Goal: Task Accomplishment & Management: Manage account settings

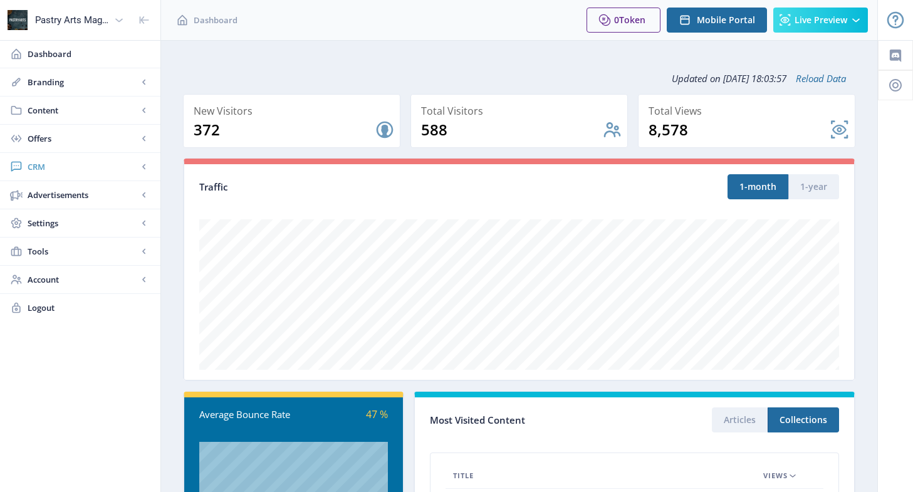
click at [82, 167] on span "CRM" at bounding box center [83, 166] width 110 height 13
click at [71, 197] on span "Readers" at bounding box center [94, 195] width 108 height 13
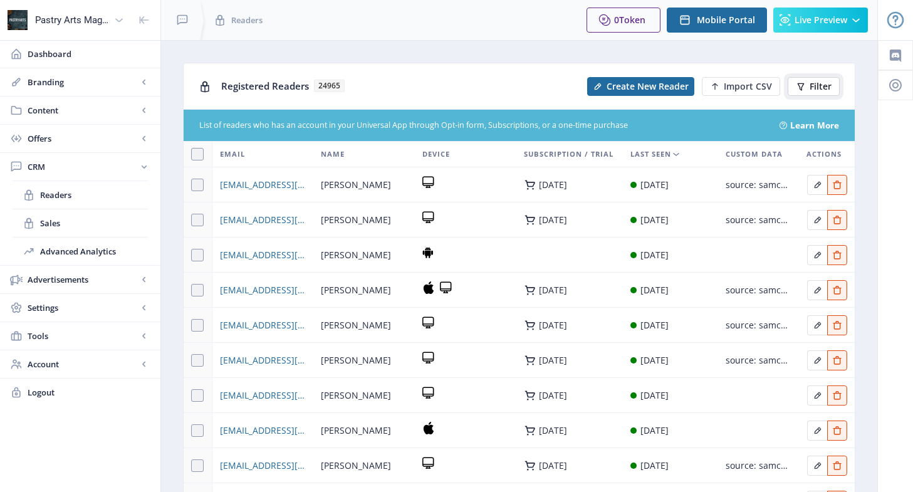
click at [819, 87] on span "Filter" at bounding box center [820, 86] width 22 height 10
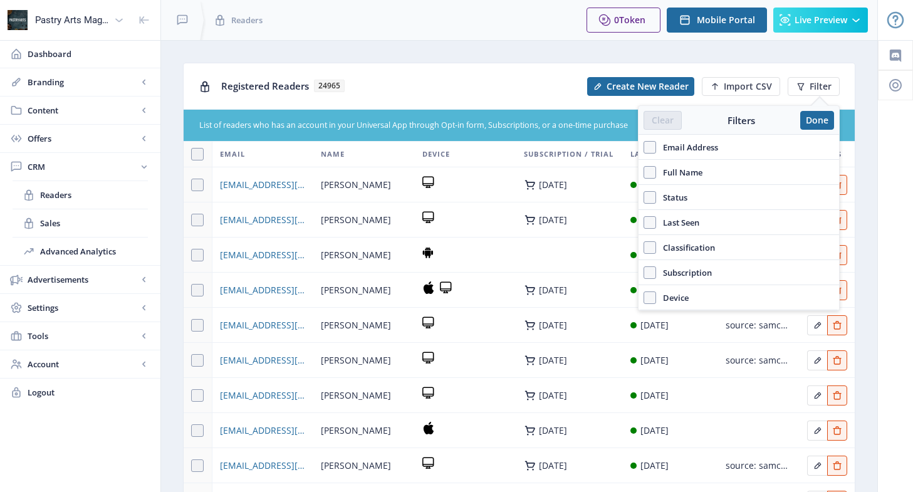
click at [672, 145] on span "Email Address" at bounding box center [687, 147] width 62 height 15
click at [644, 147] on input "Email Address" at bounding box center [643, 147] width 1 height 1
checkbox input "true"
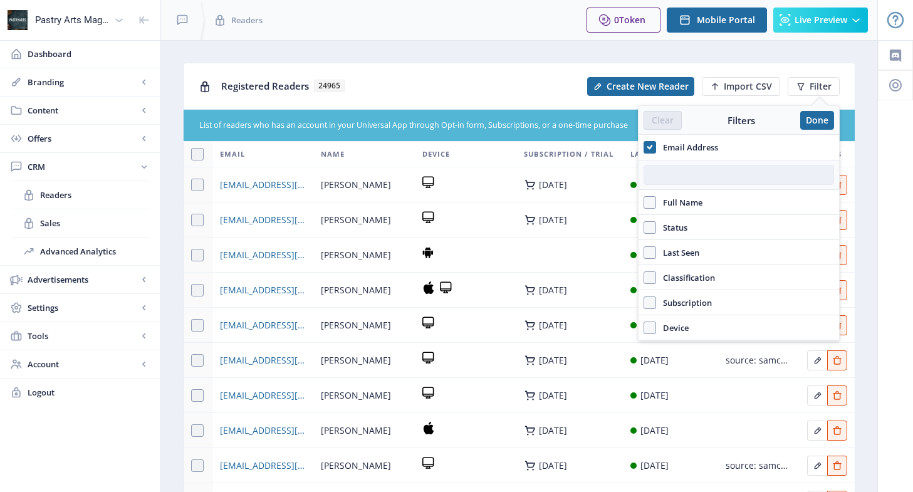
click at [703, 172] on input "text" at bounding box center [738, 175] width 190 height 20
paste input "[EMAIL_ADDRESS][DOMAIN_NAME]"
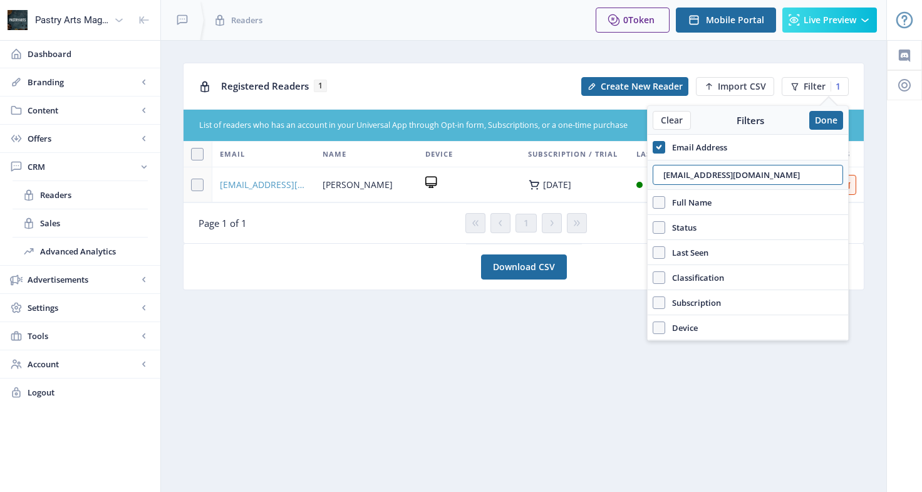
type input "[EMAIL_ADDRESS][DOMAIN_NAME]"
click at [276, 185] on span "[EMAIL_ADDRESS][DOMAIN_NAME]" at bounding box center [264, 184] width 88 height 15
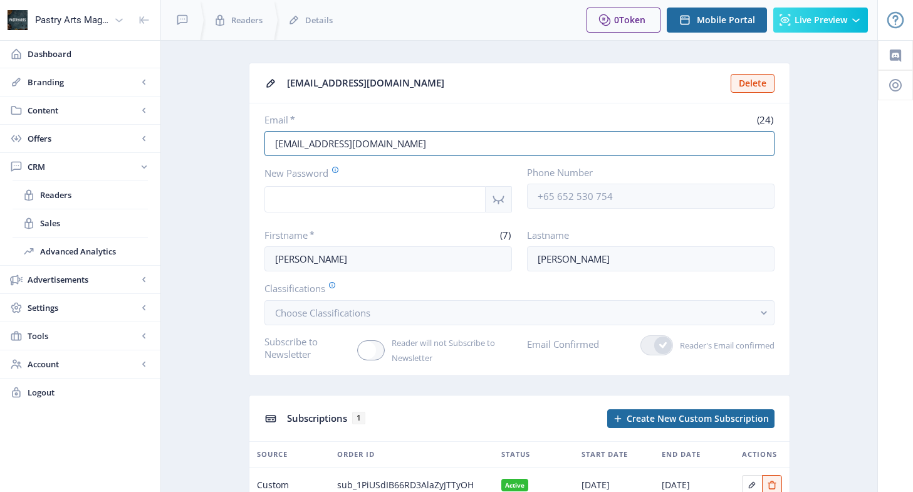
drag, startPoint x: 418, startPoint y: 147, endPoint x: 208, endPoint y: 118, distance: 211.8
click at [208, 118] on app-crm-reader "argenischef@yahoo.com.mx Delete Email * (24) argenischef@yahoo.com.mx New Passw…" at bounding box center [519, 313] width 672 height 500
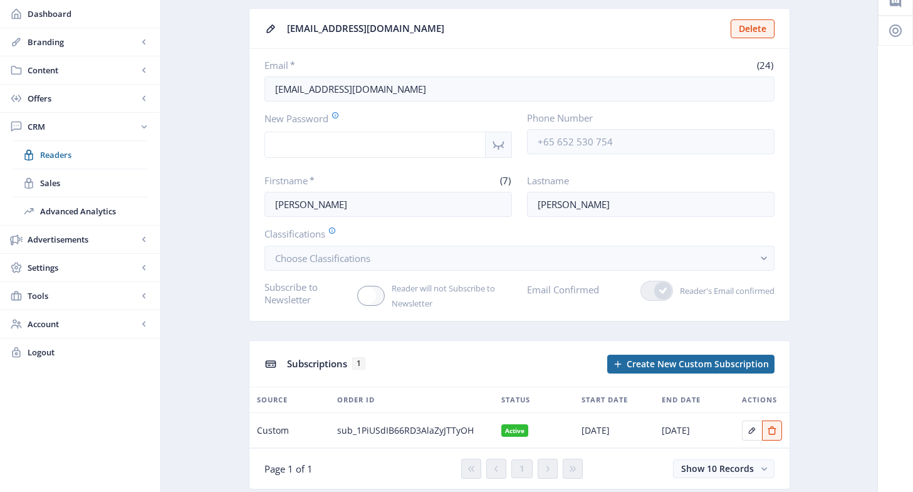
scroll to position [96, 0]
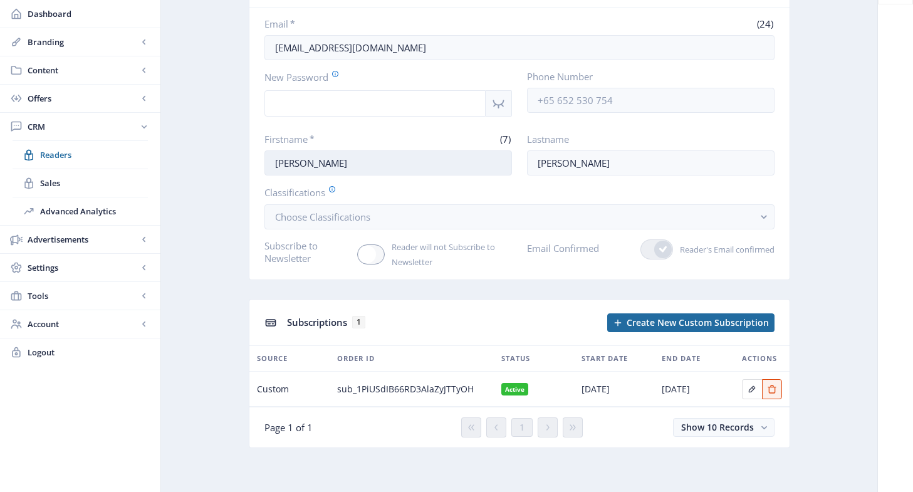
drag, startPoint x: 321, startPoint y: 162, endPoint x: 264, endPoint y: 160, distance: 57.0
click at [264, 160] on input "[PERSON_NAME]" at bounding box center [387, 162] width 247 height 25
drag, startPoint x: 418, startPoint y: 45, endPoint x: 262, endPoint y: 49, distance: 156.0
click at [262, 49] on nb-card-body "Email * (24) [EMAIL_ADDRESS][DOMAIN_NAME] New Password Phone Number Firstname *…" at bounding box center [519, 144] width 540 height 272
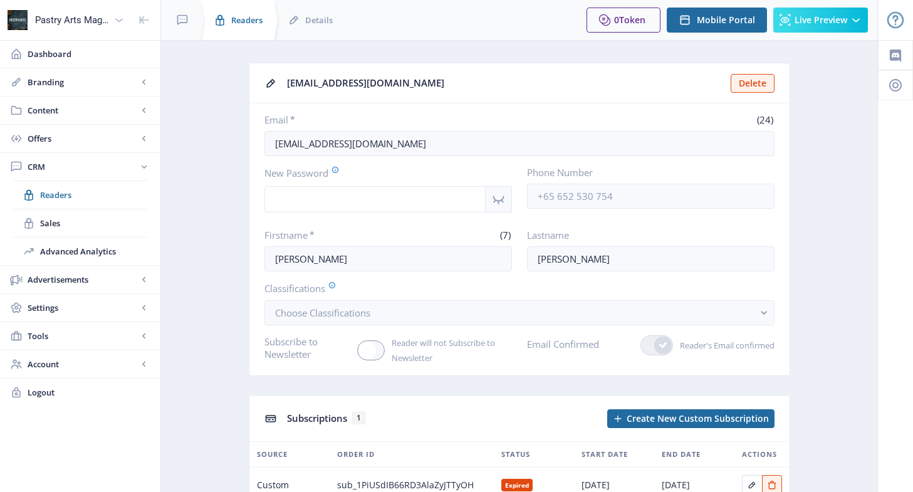
click at [239, 13] on div "Readers" at bounding box center [236, 20] width 74 height 40
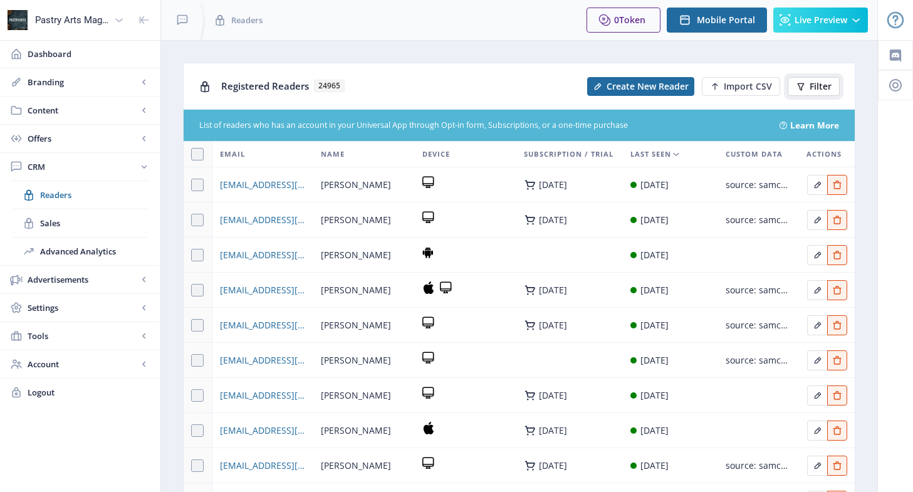
click at [814, 87] on span "Filter" at bounding box center [820, 86] width 22 height 10
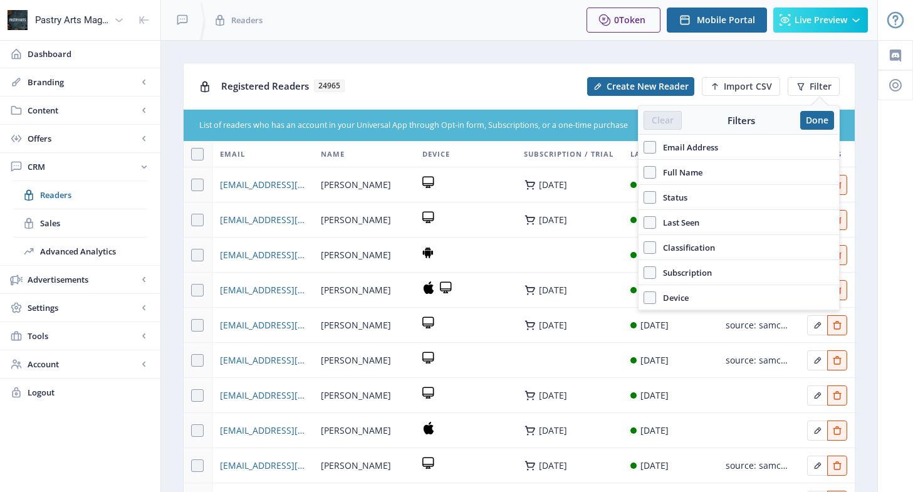
click at [690, 148] on span "Email Address" at bounding box center [687, 147] width 62 height 15
click at [644, 147] on input "Email Address" at bounding box center [643, 147] width 1 height 1
checkbox input "true"
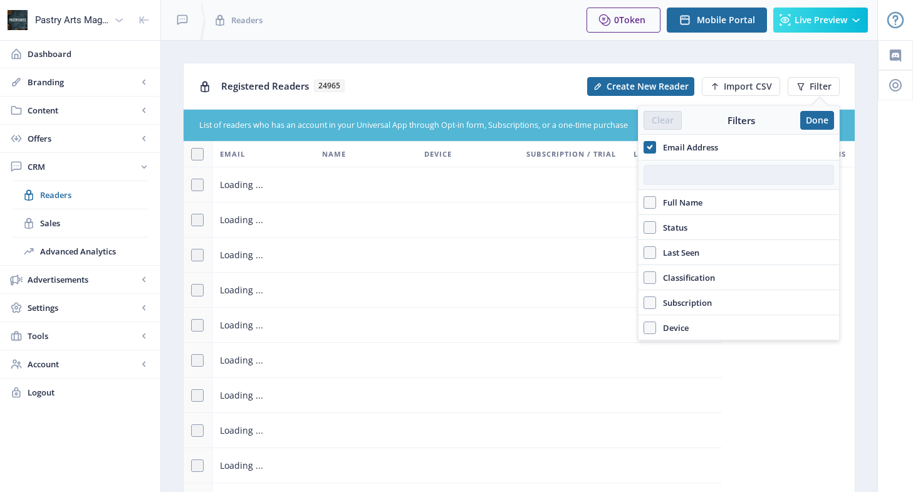
click at [680, 175] on input "text" at bounding box center [738, 175] width 190 height 20
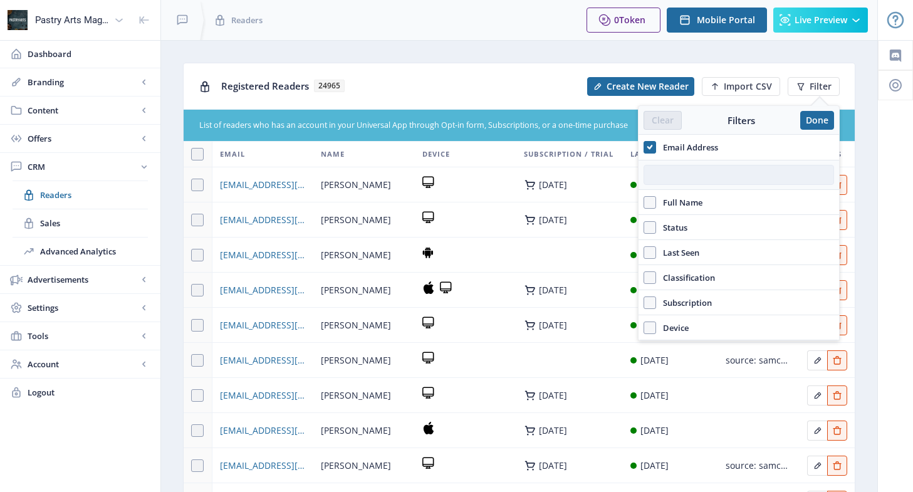
paste input "trusan@trusancuisines.com"
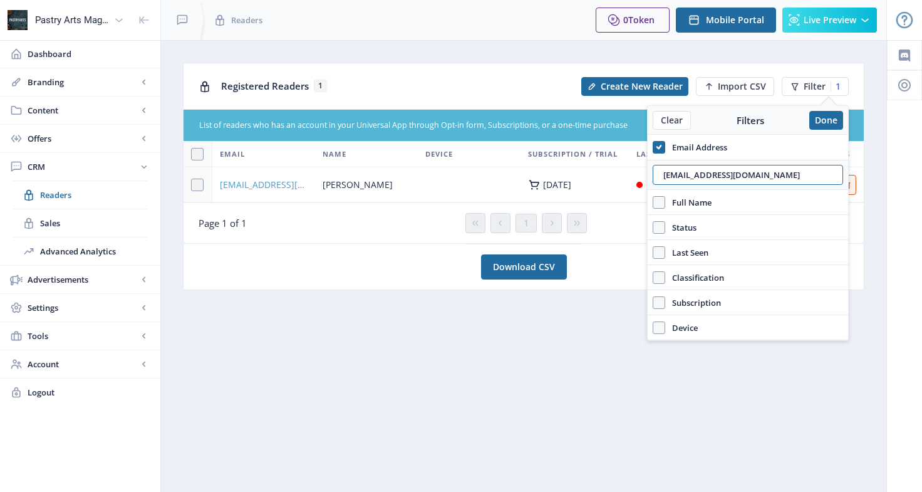
type input "trusan@trusancuisines.com"
click at [284, 180] on span "trusan@trusancuisines.com" at bounding box center [264, 184] width 88 height 15
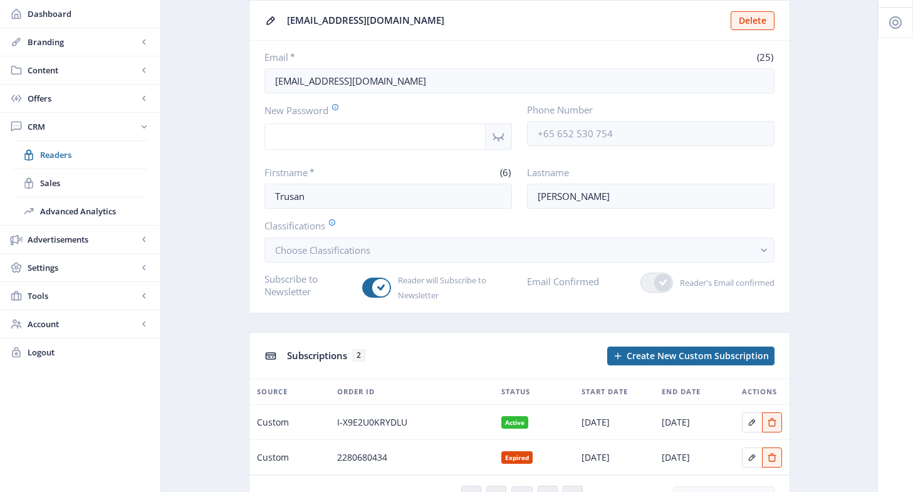
scroll to position [125, 0]
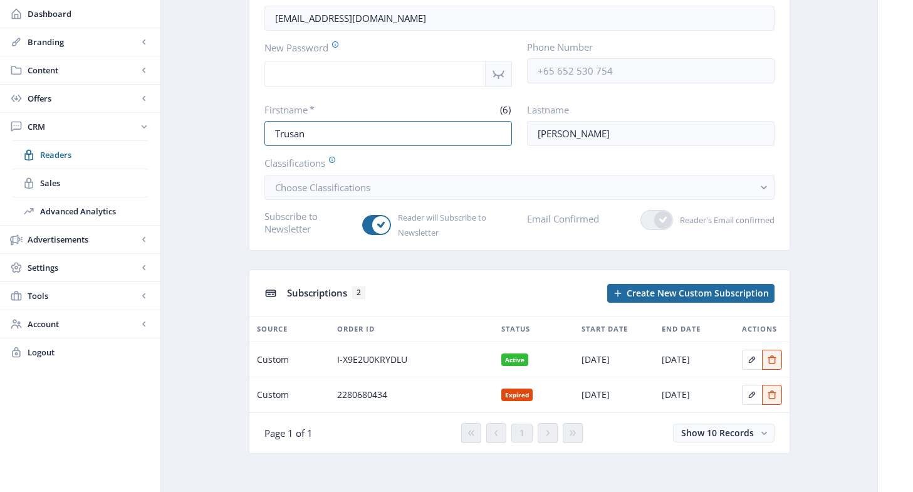
drag, startPoint x: 318, startPoint y: 133, endPoint x: 262, endPoint y: 128, distance: 55.9
click at [262, 128] on nb-card-body "Email * (25) trusan@trusancuisines.com New Password Phone Number Firstname * (6…" at bounding box center [519, 114] width 540 height 272
drag, startPoint x: 588, startPoint y: 137, endPoint x: 527, endPoint y: 138, distance: 60.8
click at [527, 138] on input "Comstock" at bounding box center [650, 133] width 247 height 25
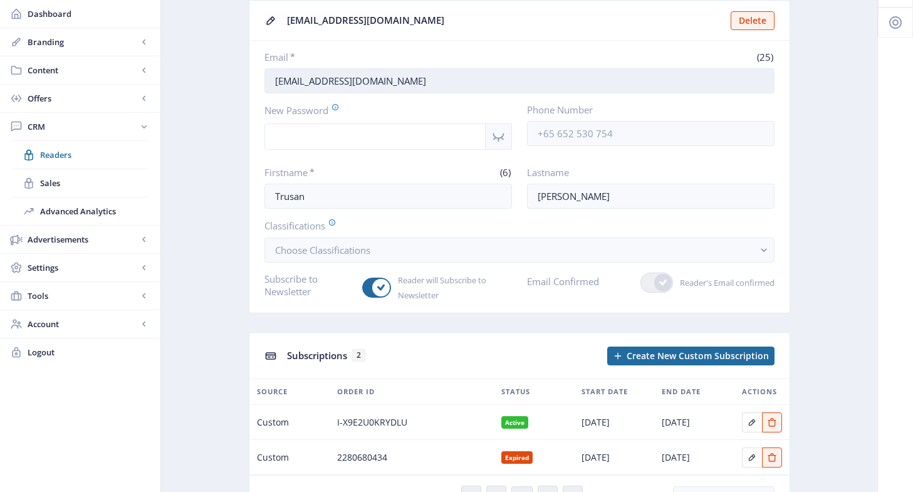
drag, startPoint x: 408, startPoint y: 84, endPoint x: 268, endPoint y: 84, distance: 140.3
click at [268, 84] on input "trusan@trusancuisines.com" at bounding box center [519, 80] width 510 height 25
